Goal: Ask a question

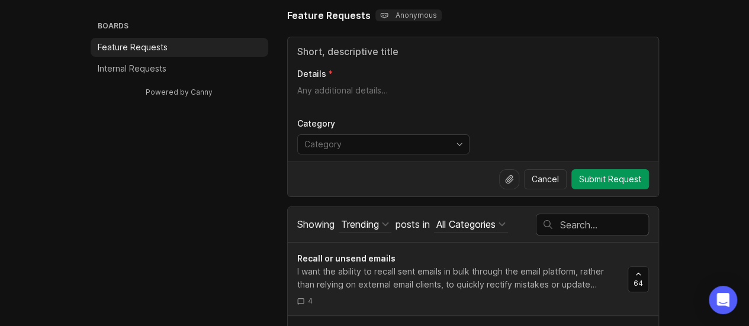
scroll to position [118, 0]
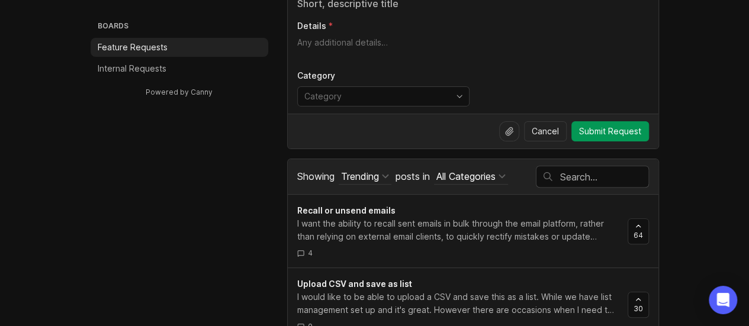
click at [579, 172] on input "text" at bounding box center [604, 176] width 88 height 13
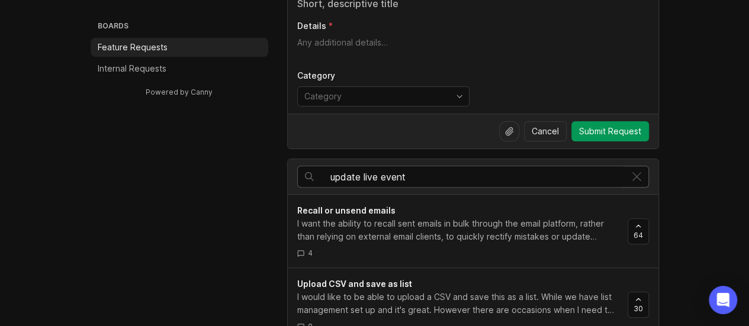
type input "update live event"
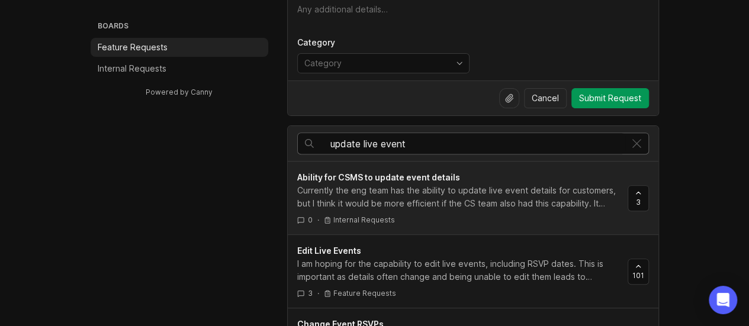
scroll to position [178, 0]
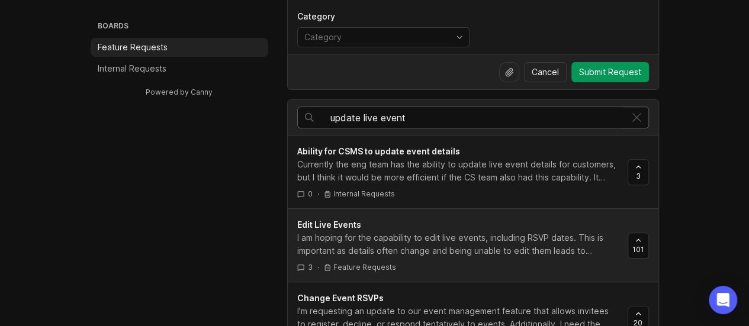
click at [478, 236] on div "I am hoping for the capability to edit live events, including RSVP dates. This …" at bounding box center [457, 244] width 321 height 26
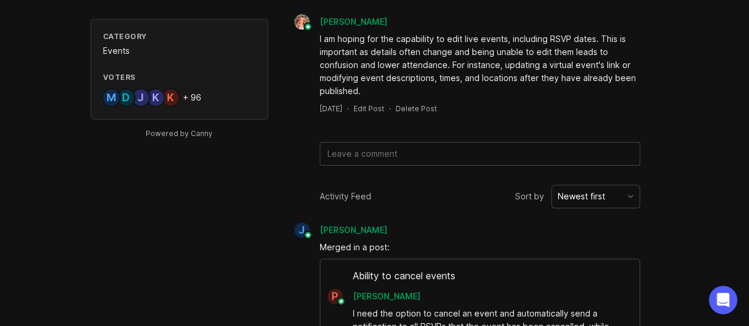
scroll to position [118, 0]
